Goal: Find specific page/section: Find specific page/section

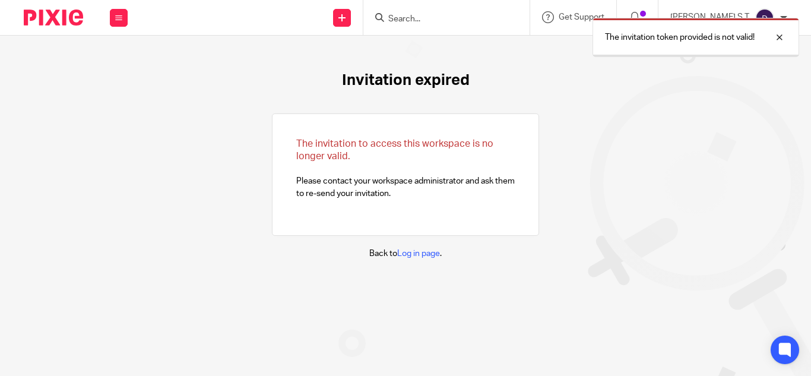
click at [447, 19] on div "The invitation token provided is not valid!" at bounding box center [603, 34] width 394 height 45
drag, startPoint x: 790, startPoint y: 37, endPoint x: 777, endPoint y: 37, distance: 13.1
click at [783, 37] on div "The invitation token provided is not valid!" at bounding box center [696, 37] width 207 height 39
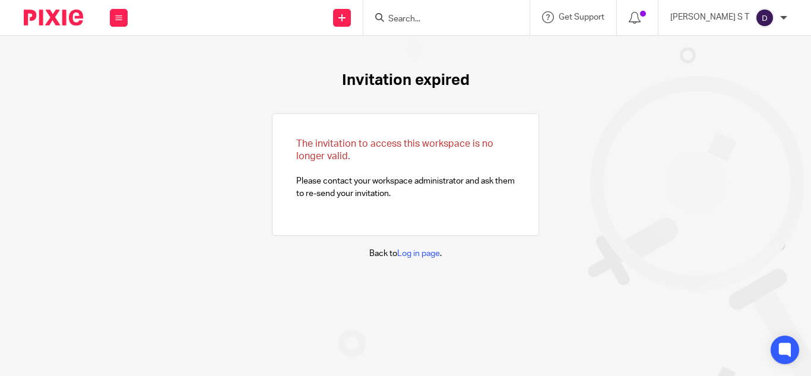
click at [777, 37] on div "The invitation token provided is not valid!" at bounding box center [799, 37] width 207 height 39
click at [461, 22] on input "Search" at bounding box center [440, 19] width 107 height 11
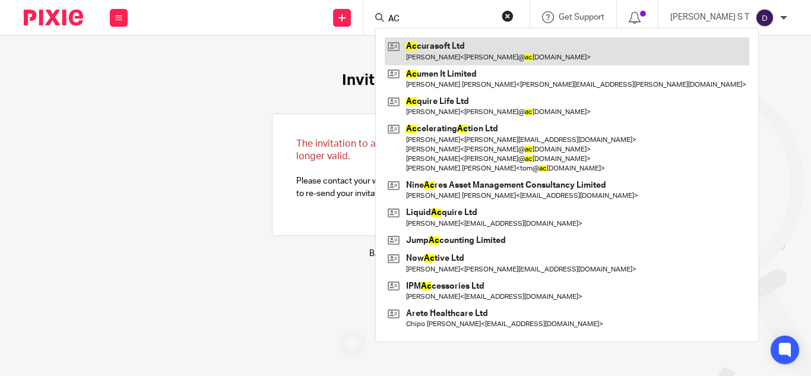
type input "AC"
click at [473, 59] on link at bounding box center [567, 50] width 365 height 27
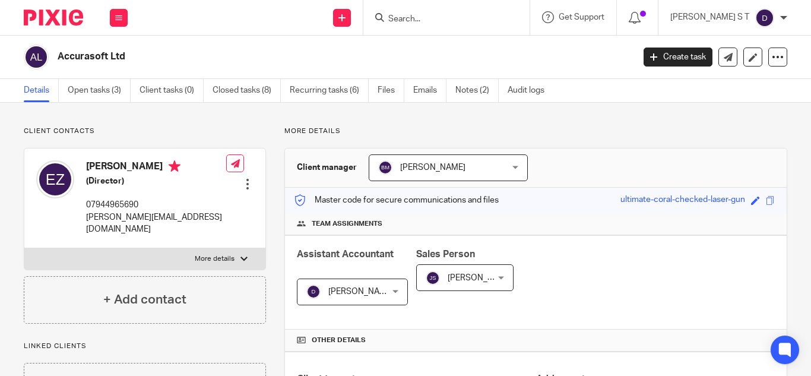
scroll to position [416, 0]
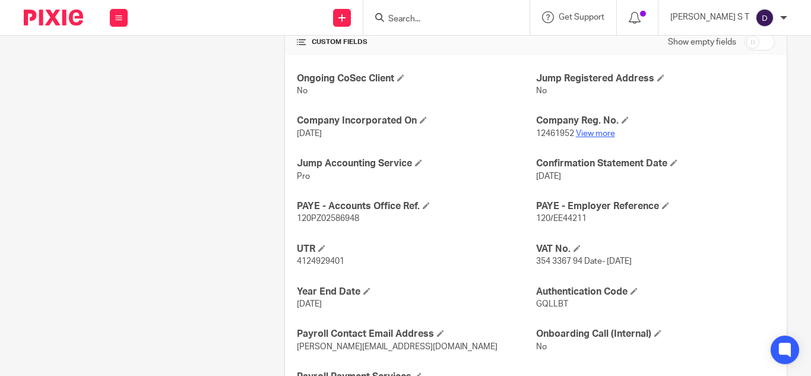
click at [594, 137] on link "View more" at bounding box center [595, 133] width 39 height 8
